Goal: Check status

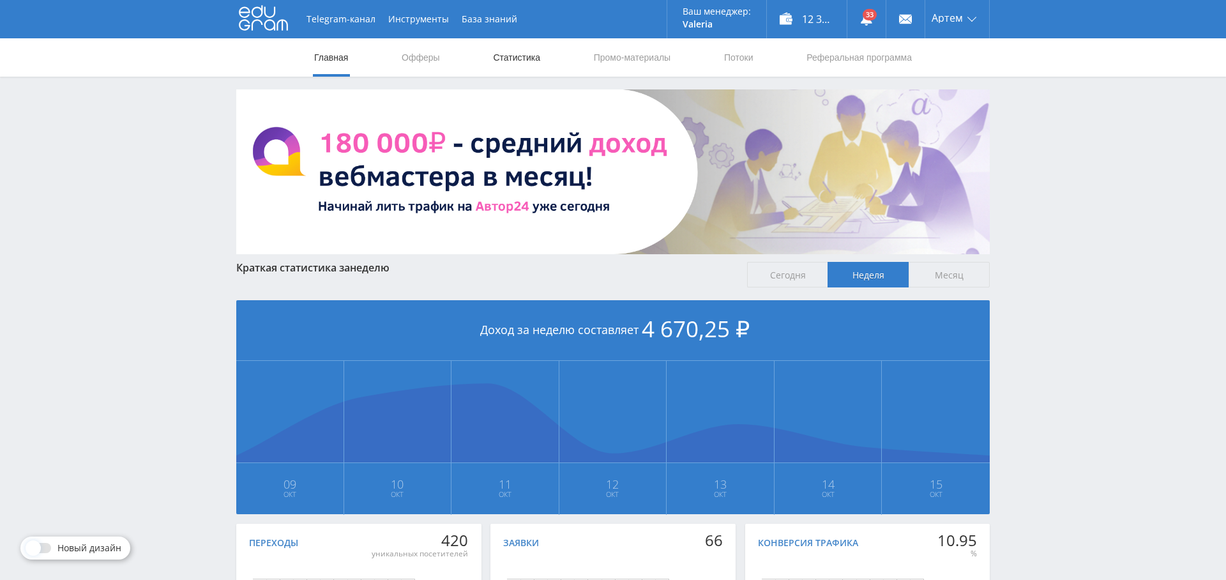
click at [523, 62] on link "Статистика" at bounding box center [517, 57] width 50 height 38
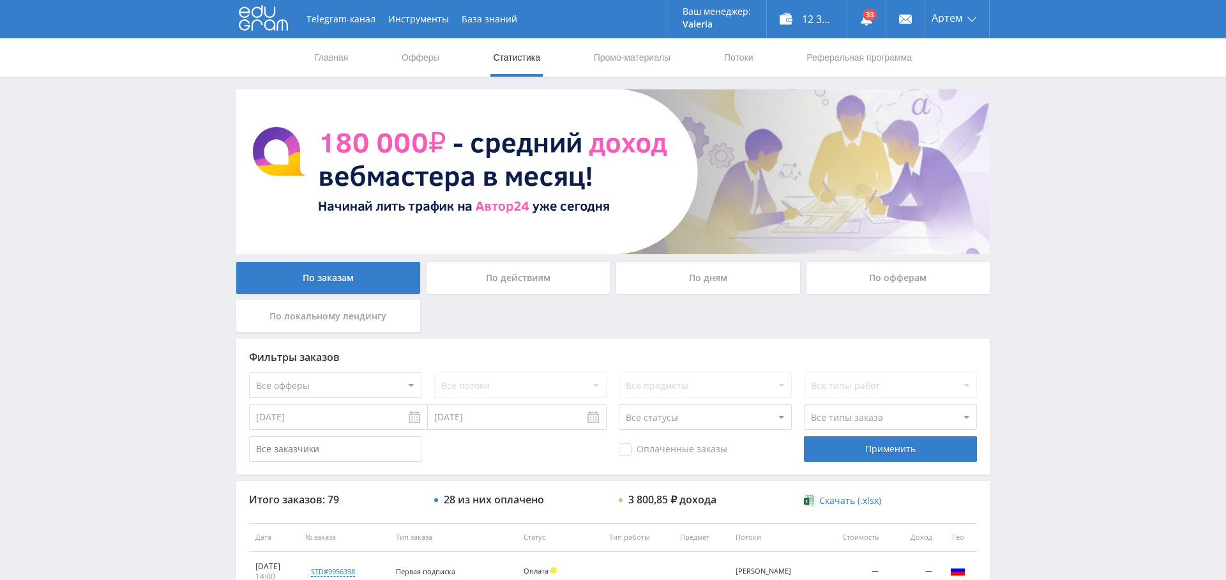
click at [726, 283] on div "По дням" at bounding box center [708, 278] width 184 height 32
click at [0, 0] on input "По дням" at bounding box center [0, 0] width 0 height 0
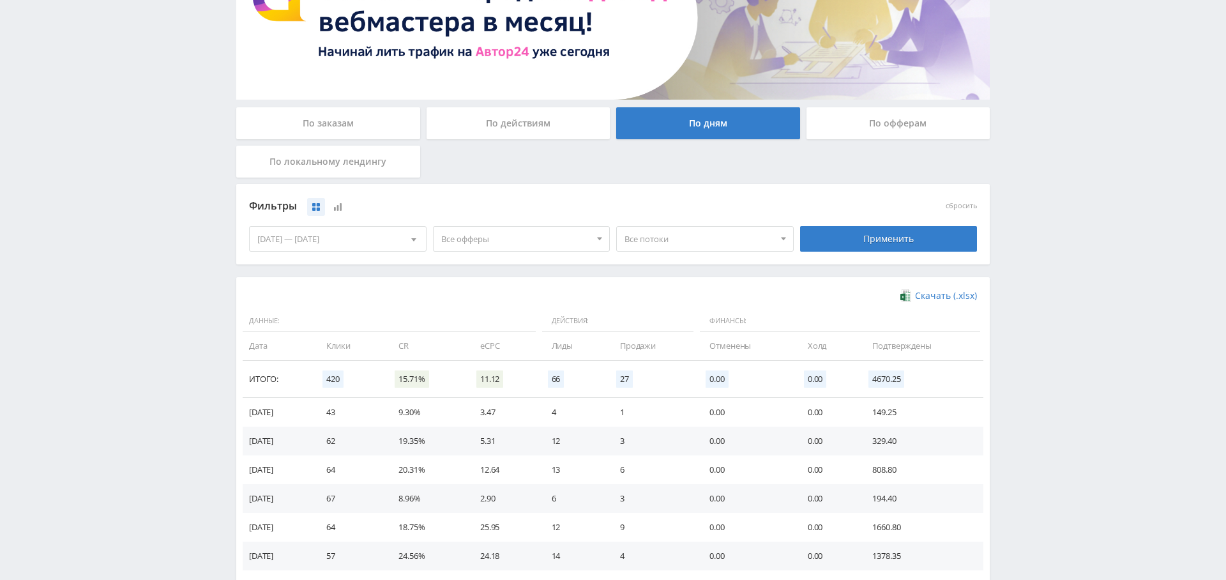
scroll to position [156, 0]
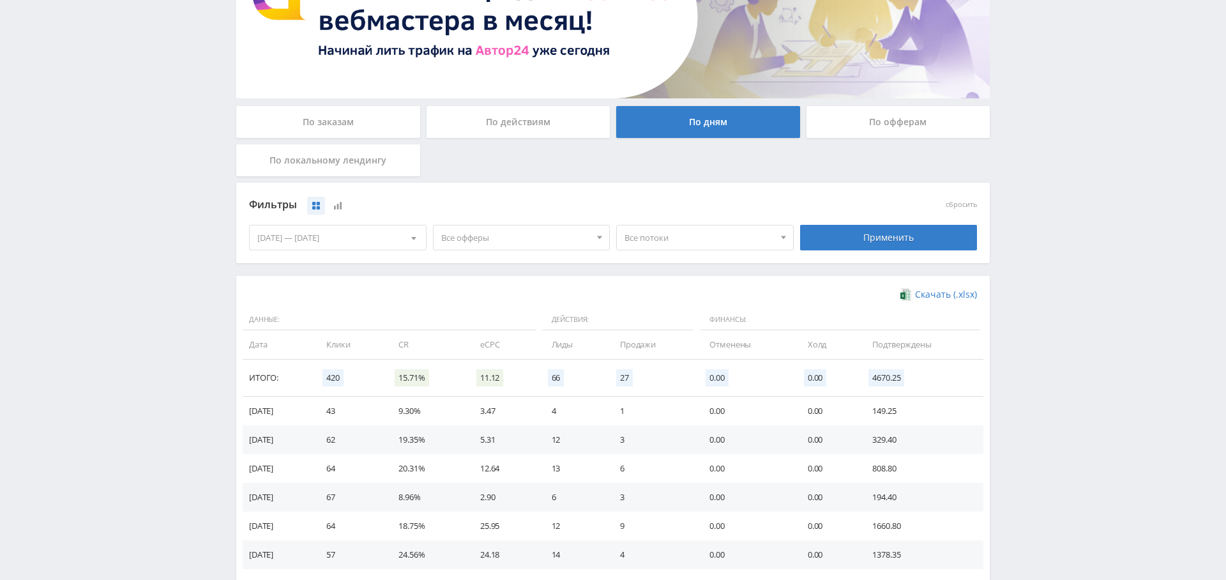
click at [515, 231] on span "Все офферы" at bounding box center [515, 237] width 149 height 24
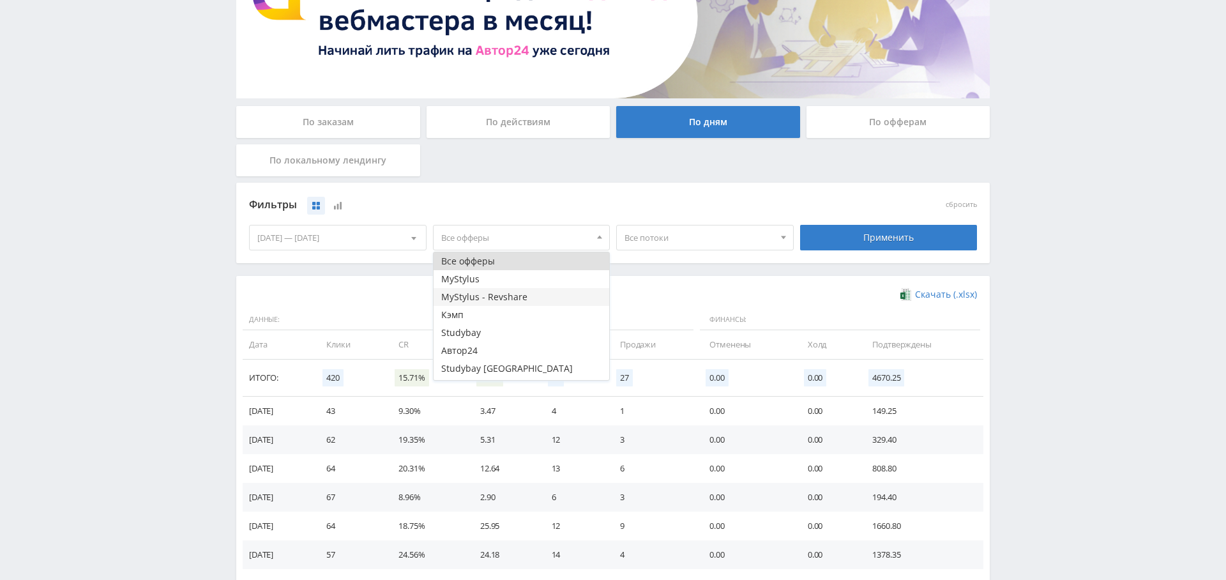
scroll to position [15, 0]
click at [480, 371] on button "Study AI (RevShare)" at bounding box center [522, 371] width 176 height 18
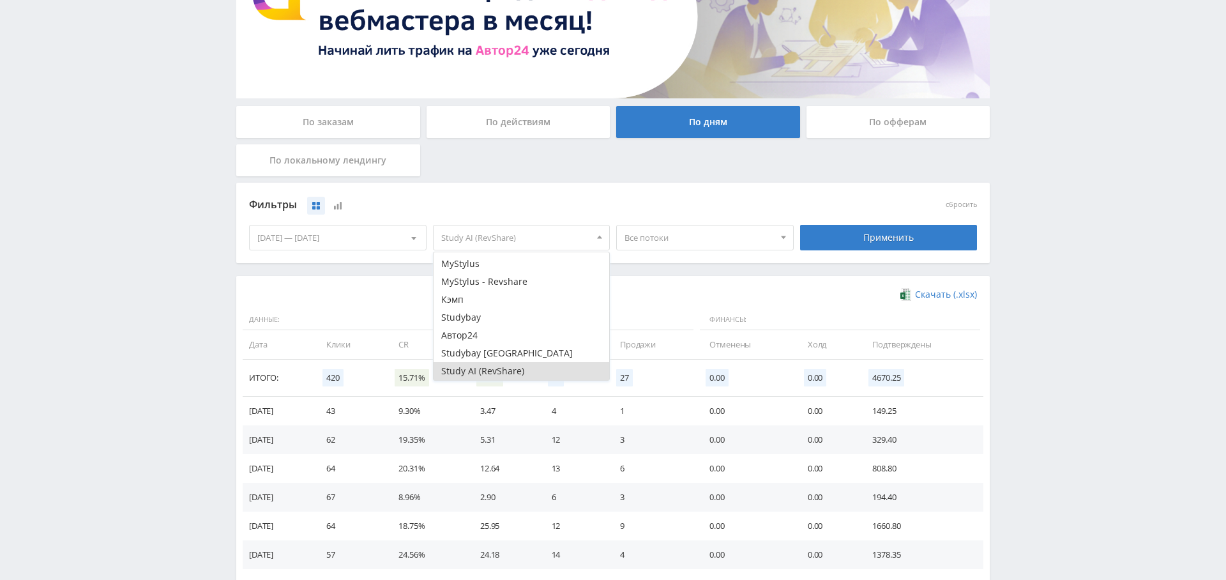
click at [321, 236] on div "[DATE] — [DATE]" at bounding box center [338, 237] width 176 height 24
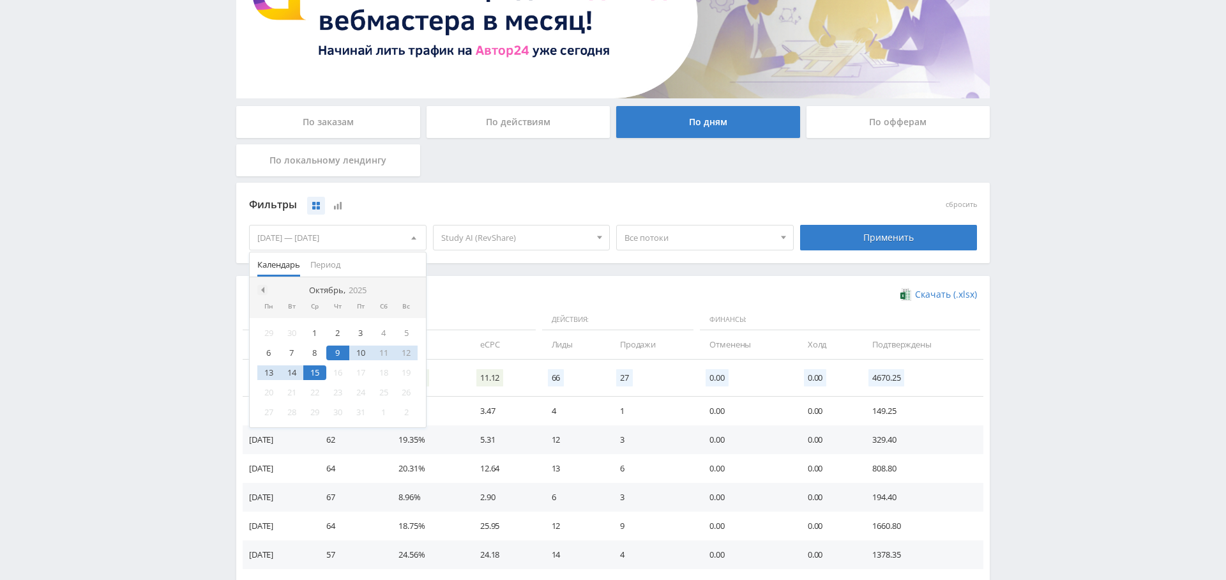
click at [264, 285] on div at bounding box center [262, 290] width 10 height 10
click at [365, 335] on div "1" at bounding box center [360, 333] width 23 height 15
click at [411, 293] on div at bounding box center [413, 290] width 10 height 10
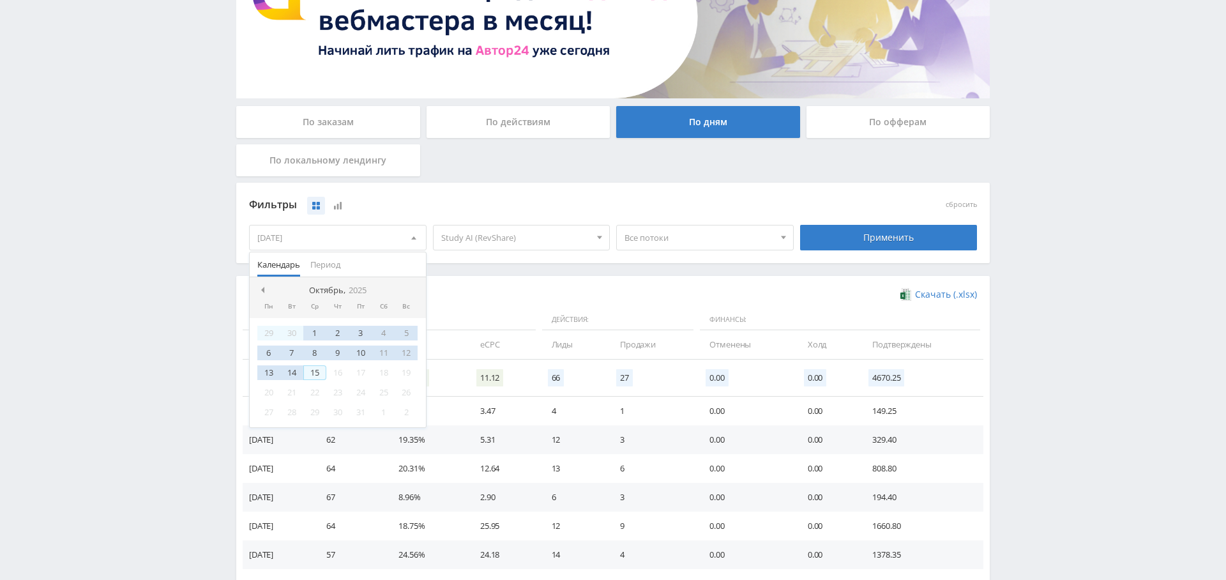
click at [321, 370] on div "15" at bounding box center [314, 372] width 23 height 15
click at [530, 276] on div "Скачать (.xlsx) Данные: Действия: Финансы: Дата Клики CR eCPC Лиды Продажи Отме…" at bounding box center [613, 443] width 754 height 335
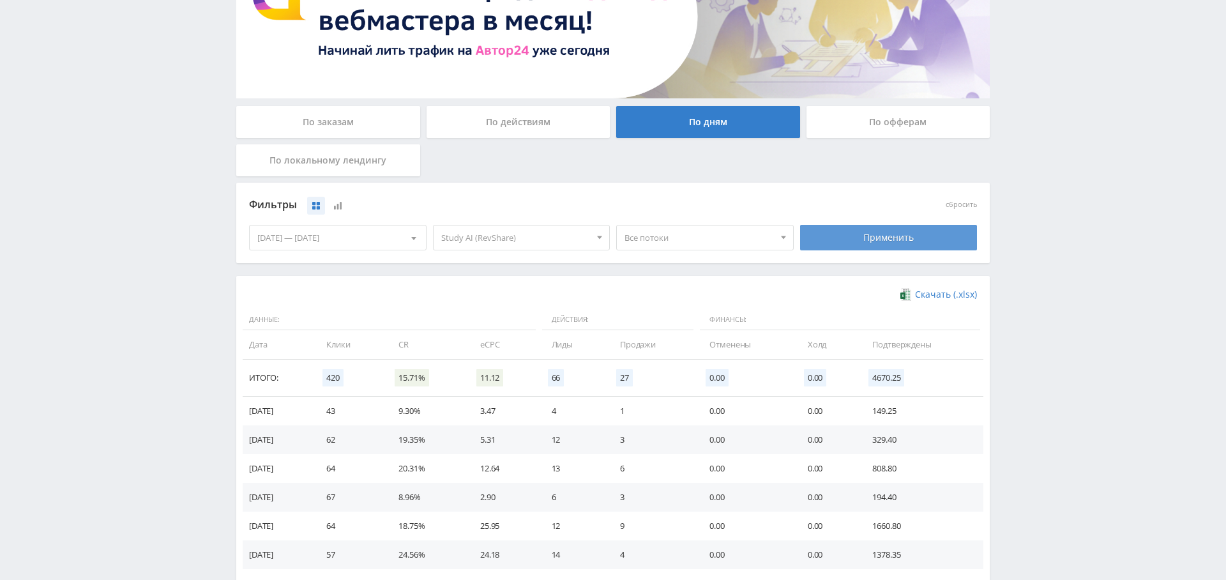
click at [844, 242] on div "Применить" at bounding box center [889, 238] width 178 height 26
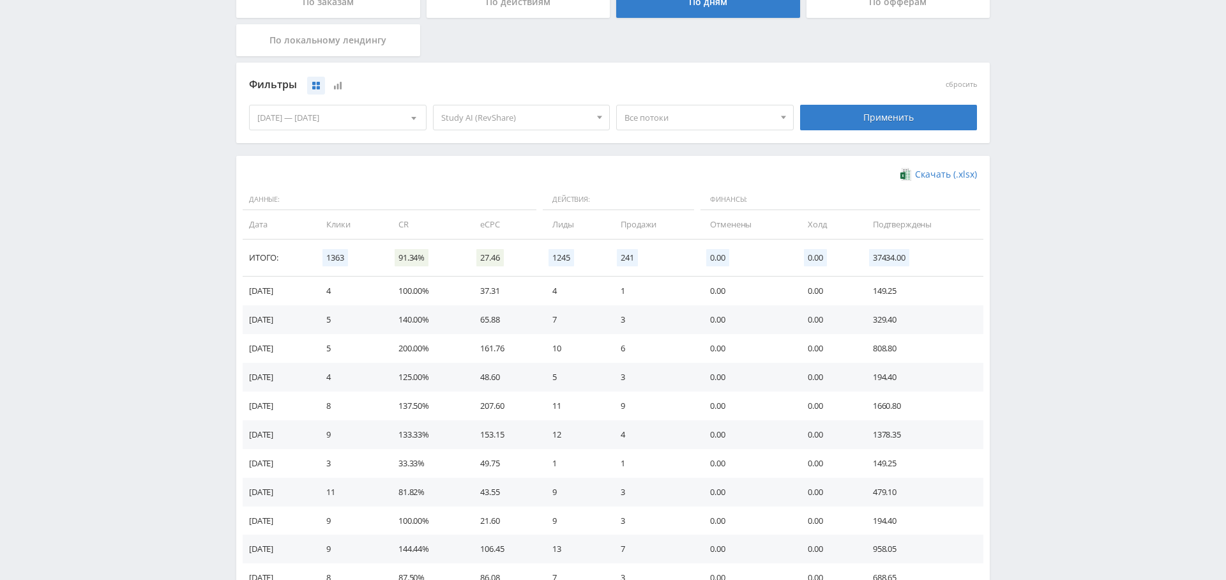
scroll to position [180, 0]
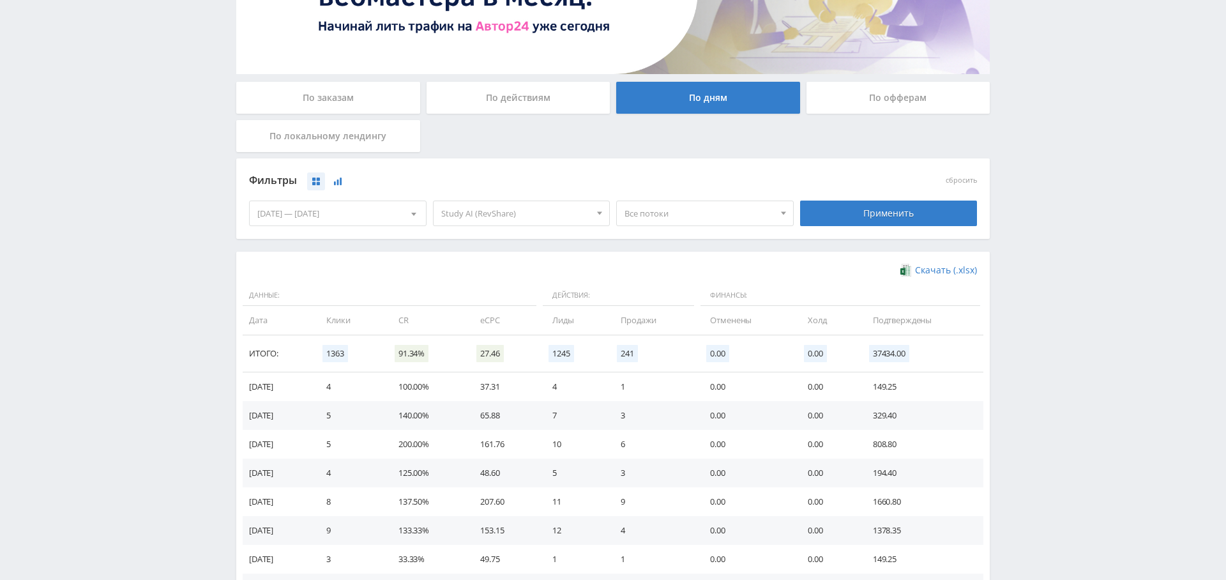
click at [347, 179] on button at bounding box center [338, 181] width 18 height 18
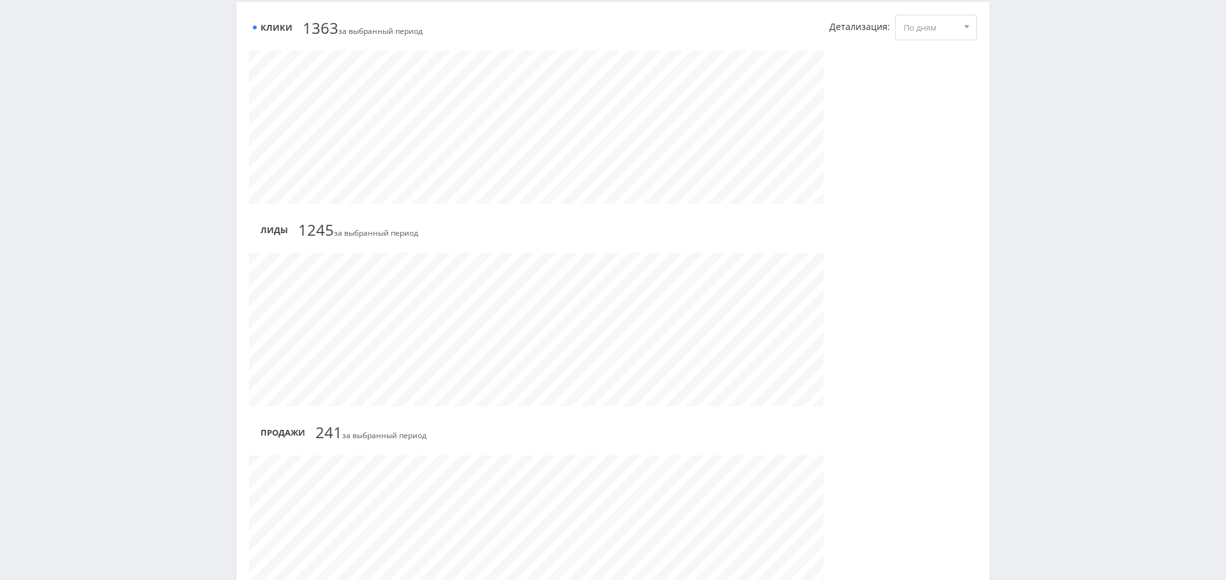
scroll to position [0, 0]
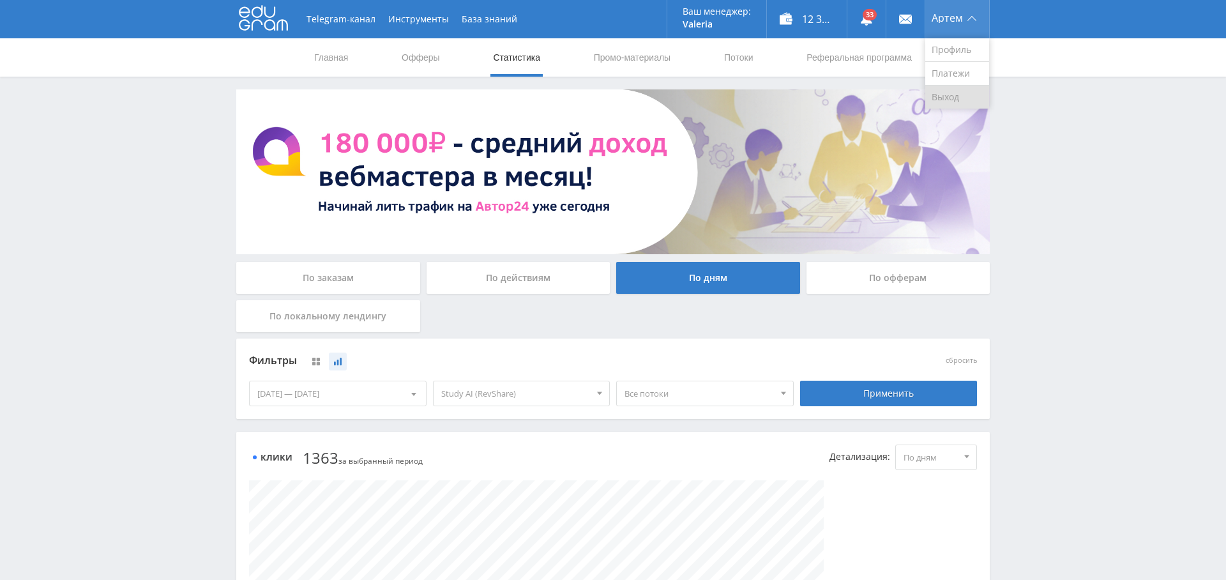
click at [943, 106] on link "Выход" at bounding box center [958, 97] width 64 height 23
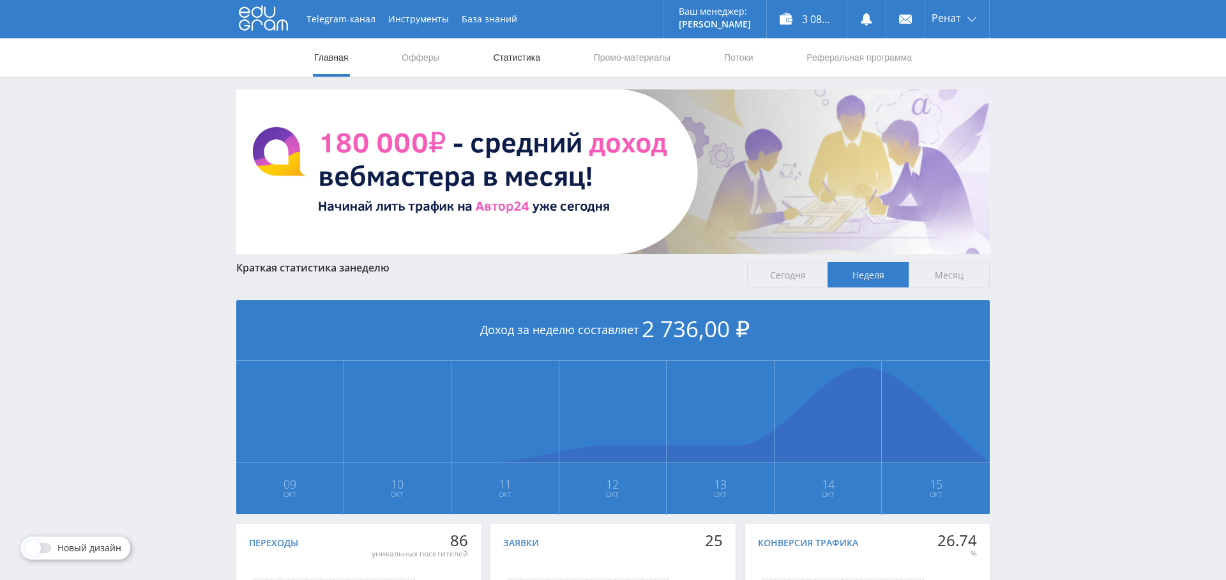
click at [514, 57] on link "Статистика" at bounding box center [517, 57] width 50 height 38
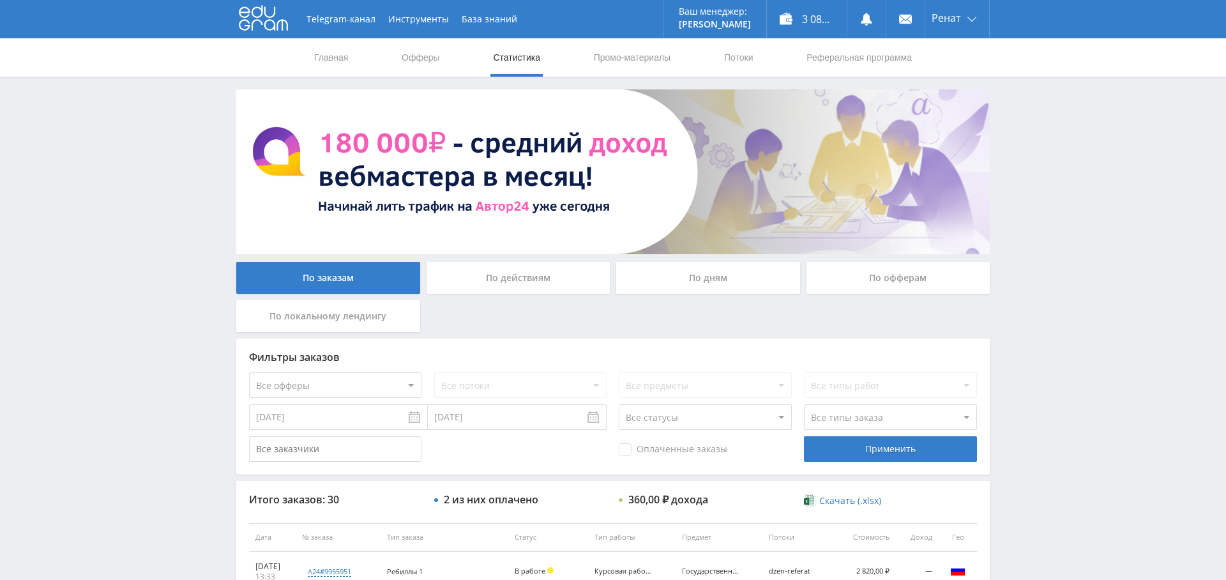
click at [693, 281] on div "По дням" at bounding box center [708, 278] width 184 height 32
click at [0, 0] on input "По дням" at bounding box center [0, 0] width 0 height 0
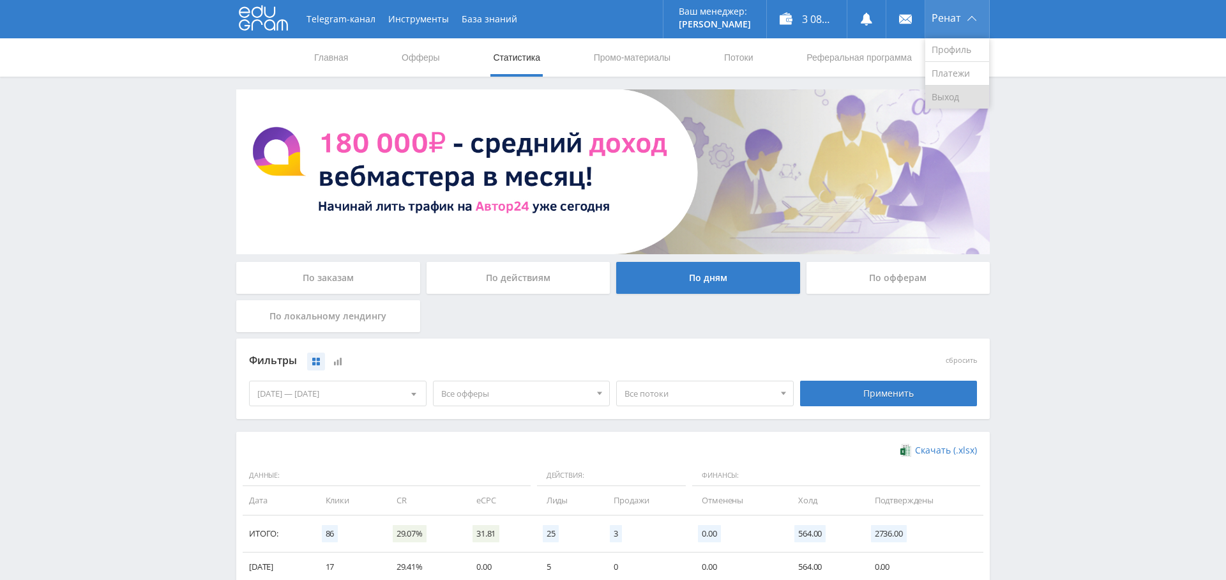
click at [945, 100] on link "Выход" at bounding box center [958, 97] width 64 height 23
